Goal: Task Accomplishment & Management: Use online tool/utility

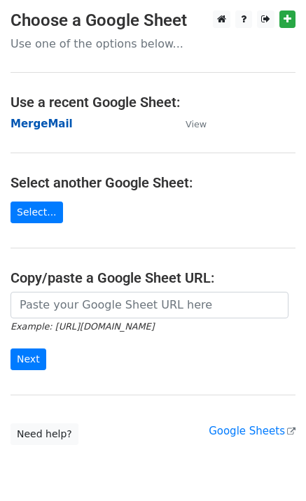
click at [45, 127] on strong "MergeMail" at bounding box center [41, 124] width 62 height 13
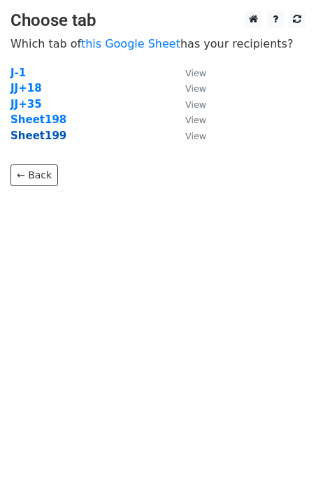
click at [48, 138] on strong "Sheet199" at bounding box center [38, 135] width 56 height 13
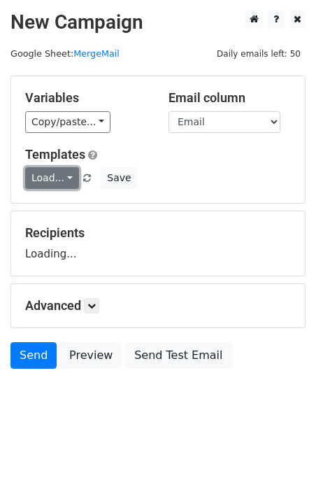
click at [61, 186] on link "Load..." at bounding box center [52, 178] width 54 height 22
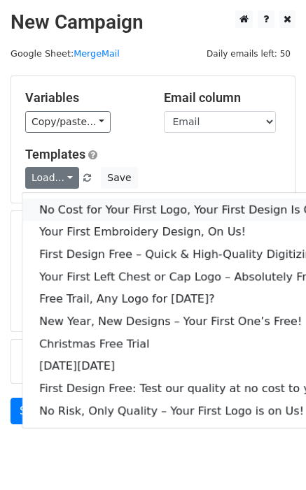
click at [79, 204] on link "No Cost for Your First Logo, Your First Design Is On Us!" at bounding box center [190, 210] width 336 height 22
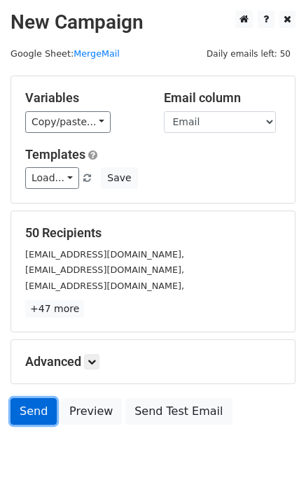
click at [26, 418] on link "Send" at bounding box center [33, 411] width 46 height 27
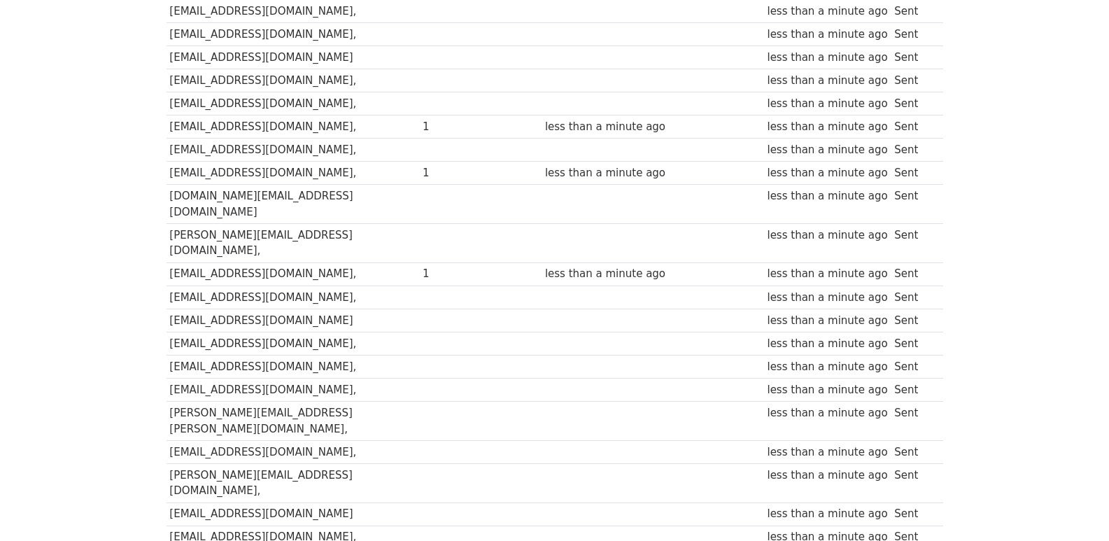
scroll to position [974, 0]
